Goal: Check status: Check status

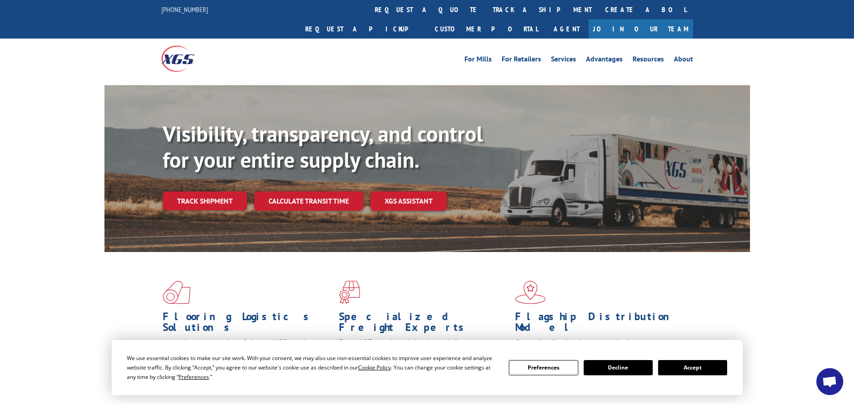
click at [685, 366] on button "Accept" at bounding box center [692, 367] width 69 height 15
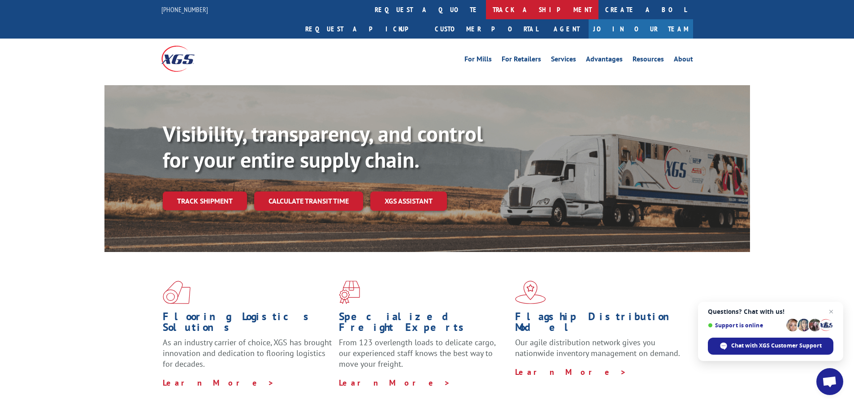
click at [486, 11] on link "track a shipment" at bounding box center [542, 9] width 112 height 19
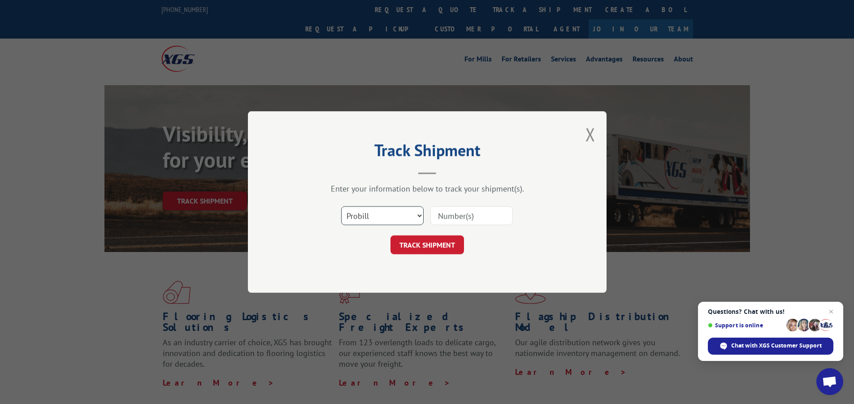
click at [415, 216] on select "Select category... Probill BOL PO" at bounding box center [382, 215] width 82 height 19
select select "bol"
click at [341, 206] on select "Select category... Probill BOL PO" at bounding box center [382, 215] width 82 height 19
click at [447, 219] on input at bounding box center [471, 215] width 82 height 19
type input "2840663"
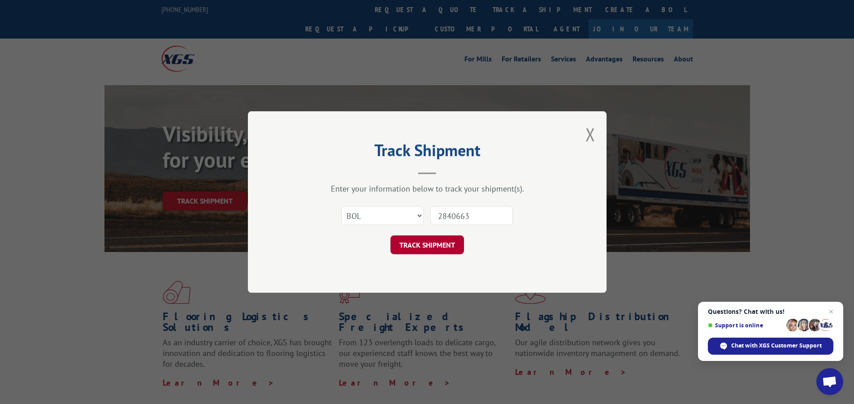
click at [429, 250] on button "TRACK SHIPMENT" at bounding box center [426, 244] width 73 height 19
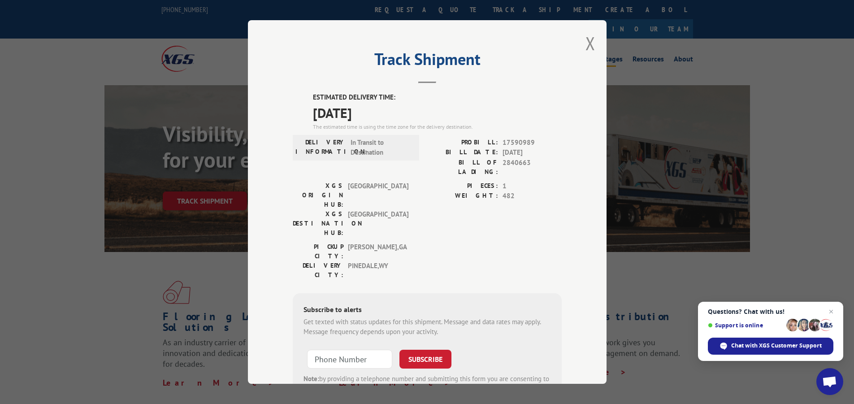
click at [585, 43] on button "Close modal" at bounding box center [590, 43] width 10 height 24
